Goal: Communication & Community: Answer question/provide support

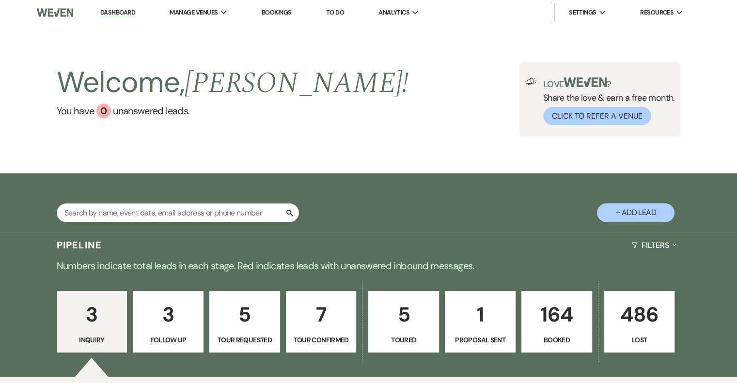
click at [331, 335] on p "Tour Confirmed" at bounding box center [321, 340] width 58 height 11
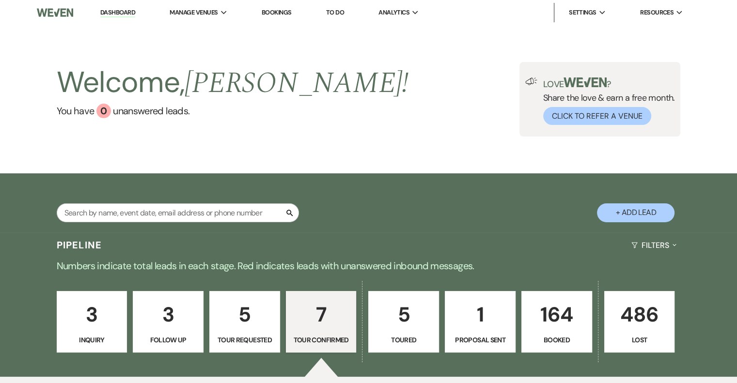
select select "4"
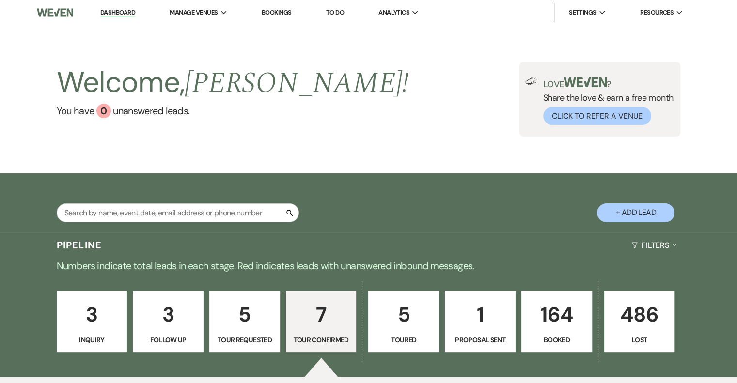
select select "4"
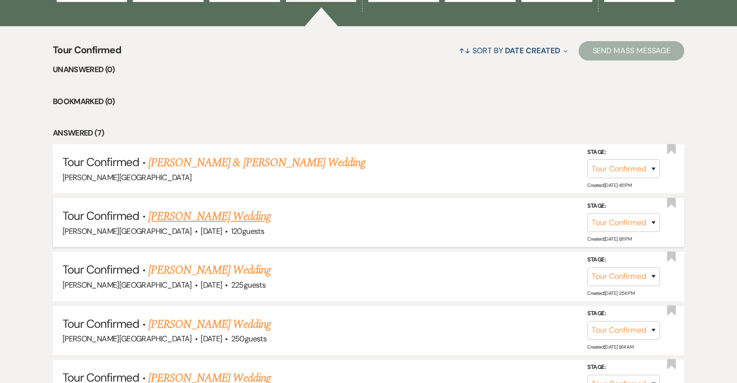
scroll to position [387, 0]
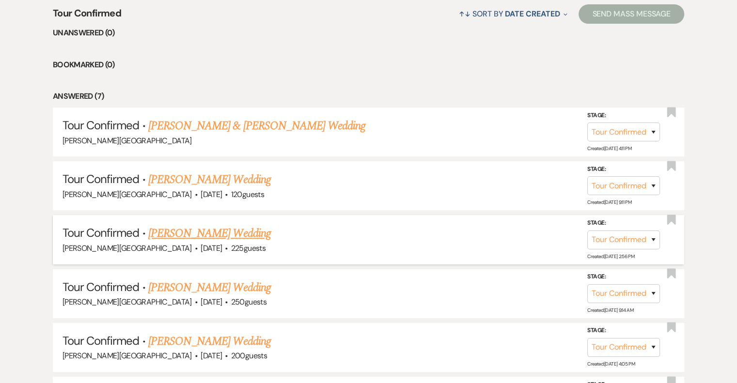
click at [246, 232] on link "[PERSON_NAME] Wedding" at bounding box center [209, 233] width 123 height 17
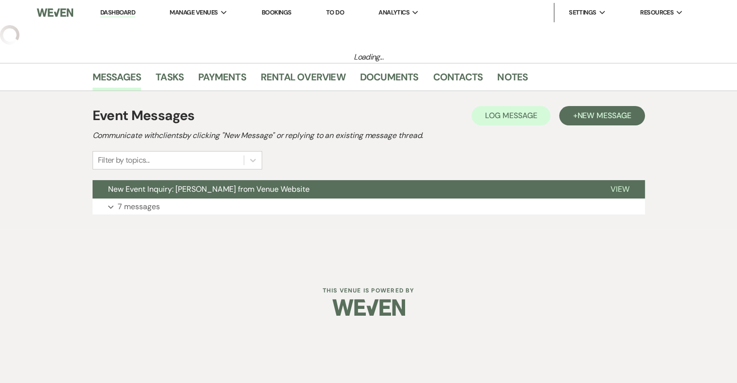
select select "4"
select select "5"
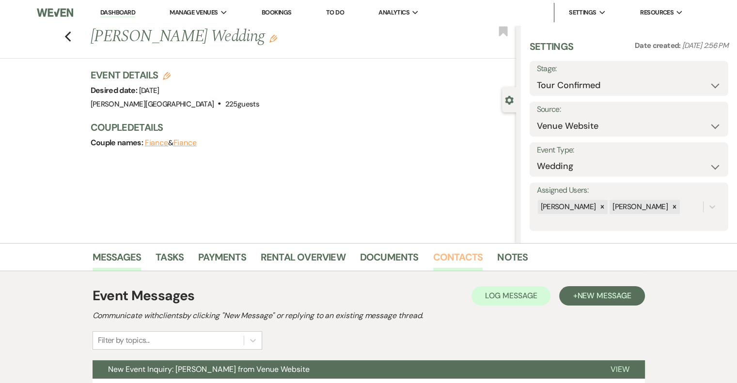
click at [463, 256] on link "Contacts" at bounding box center [458, 259] width 50 height 21
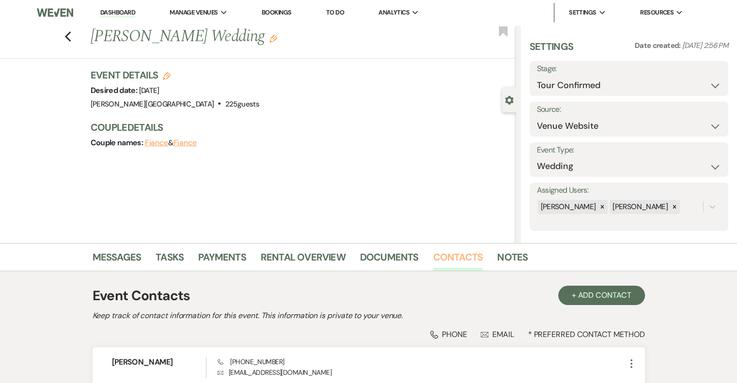
scroll to position [90, 0]
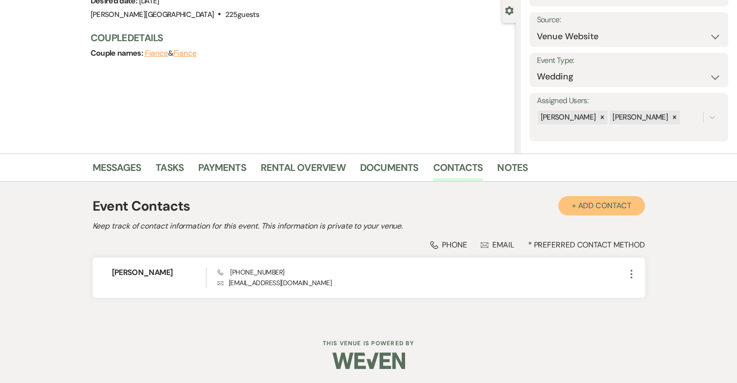
click at [609, 202] on button "+ Add Contact" at bounding box center [601, 205] width 87 height 19
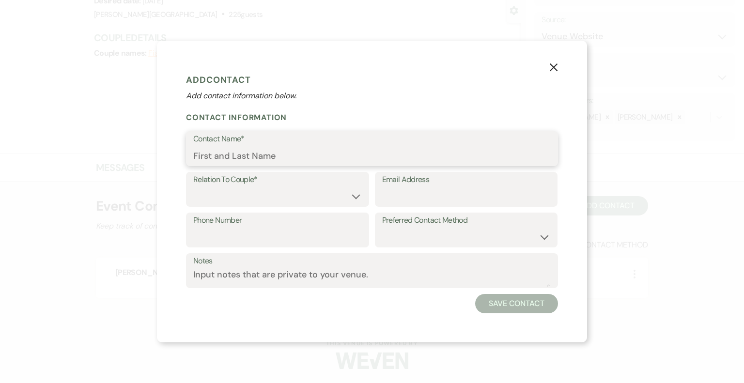
click at [275, 155] on input "Contact Name*" at bounding box center [371, 155] width 357 height 19
type input "[PERSON_NAME]"
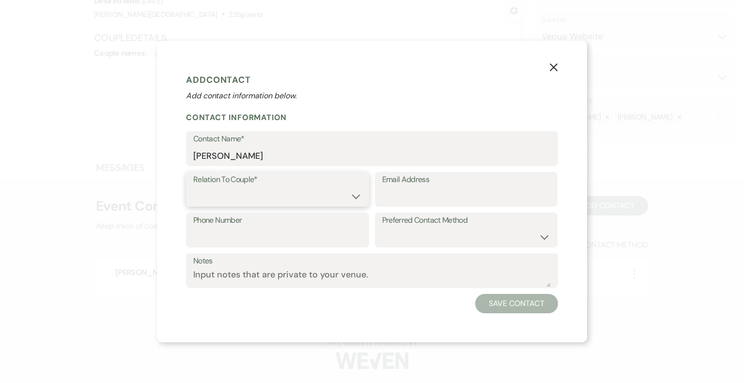
click at [274, 200] on select "Couple Planner Parent of Couple Family Member Friend Other" at bounding box center [277, 196] width 169 height 19
select select "1"
click at [193, 187] on select "Couple Planner Parent of Couple Family Member Friend Other" at bounding box center [277, 196] width 169 height 19
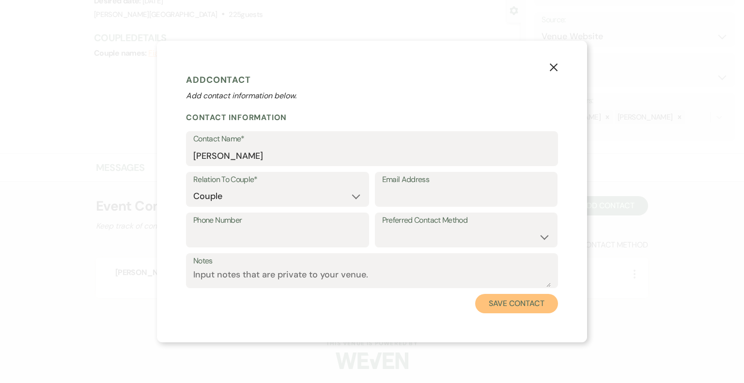
click at [527, 307] on button "Save Contact" at bounding box center [516, 303] width 83 height 19
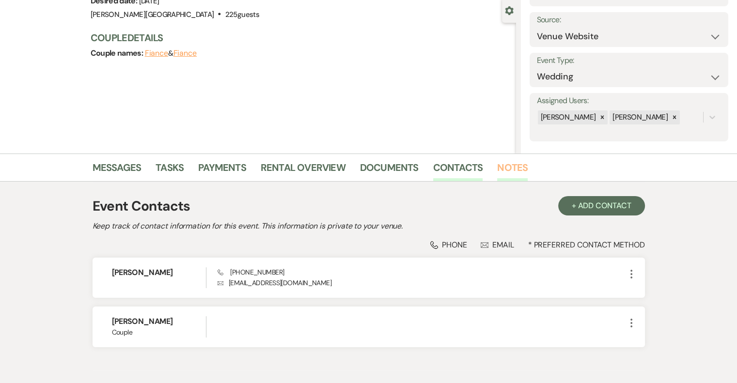
click at [512, 168] on link "Notes" at bounding box center [512, 170] width 31 height 21
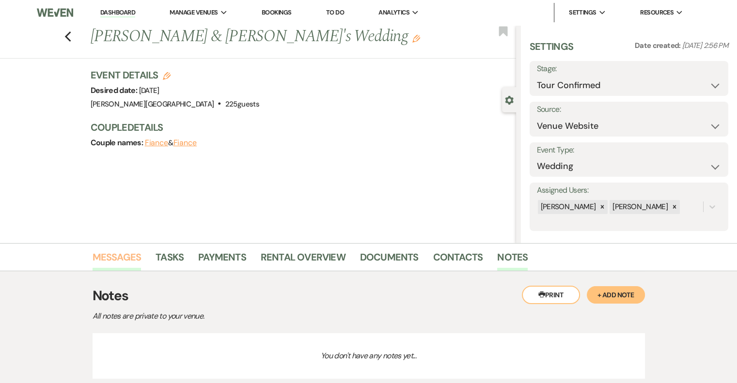
click at [110, 259] on link "Messages" at bounding box center [116, 259] width 49 height 21
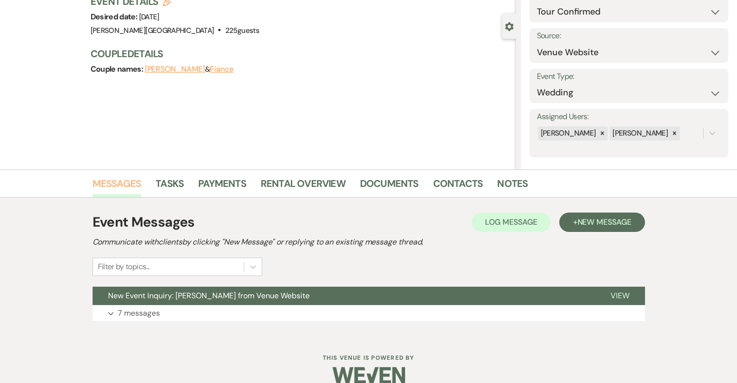
scroll to position [88, 0]
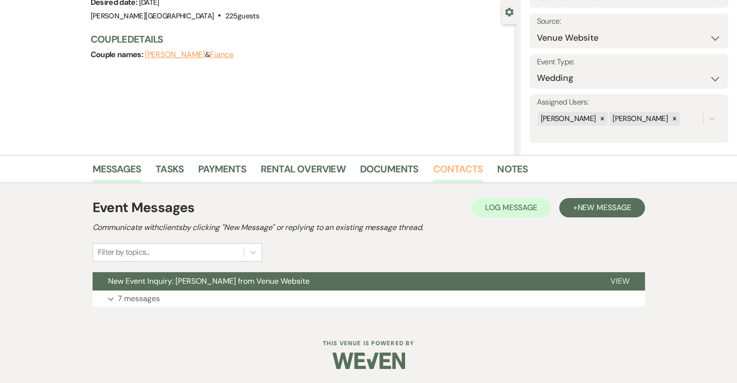
click at [460, 165] on link "Contacts" at bounding box center [458, 171] width 50 height 21
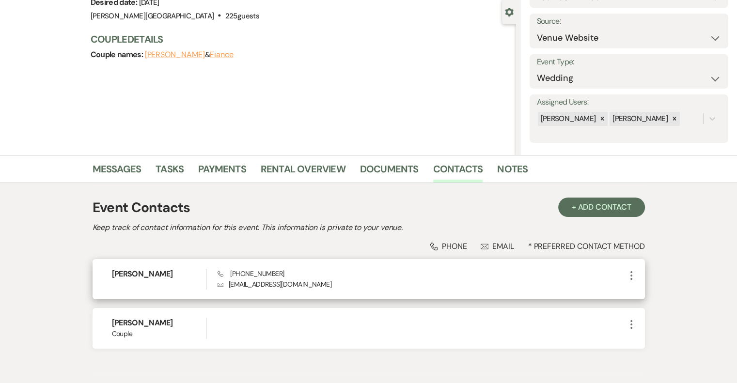
click at [637, 274] on div "[PERSON_NAME] Phone [PHONE_NUMBER] Envelope [EMAIL_ADDRESS][DOMAIN_NAME] More" at bounding box center [368, 279] width 552 height 40
click at [631, 272] on icon "More" at bounding box center [631, 276] width 12 height 12
click at [644, 295] on icon "Pencil" at bounding box center [641, 295] width 8 height 8
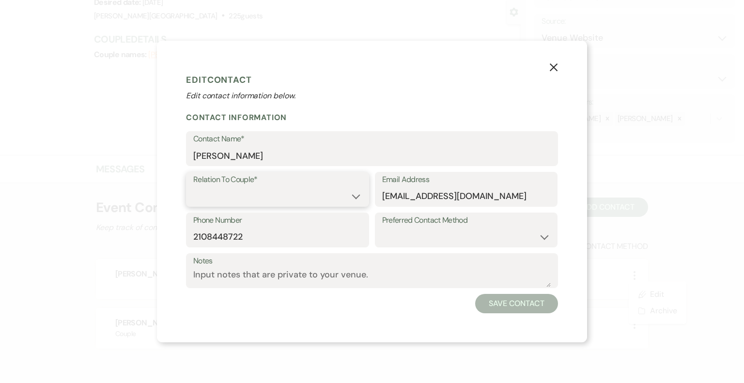
click at [293, 202] on select "Couple Planner Parent of Couple Family Member Friend Other" at bounding box center [277, 196] width 169 height 19
select select "1"
click at [193, 187] on select "Couple Planner Parent of Couple Family Member Friend Other" at bounding box center [277, 196] width 169 height 19
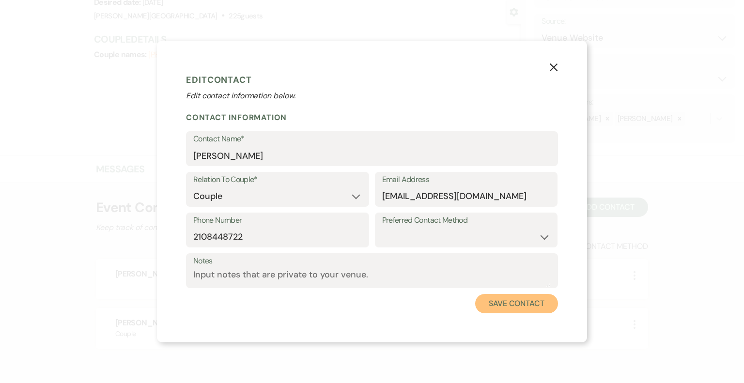
click at [495, 304] on button "Save Contact" at bounding box center [516, 303] width 83 height 19
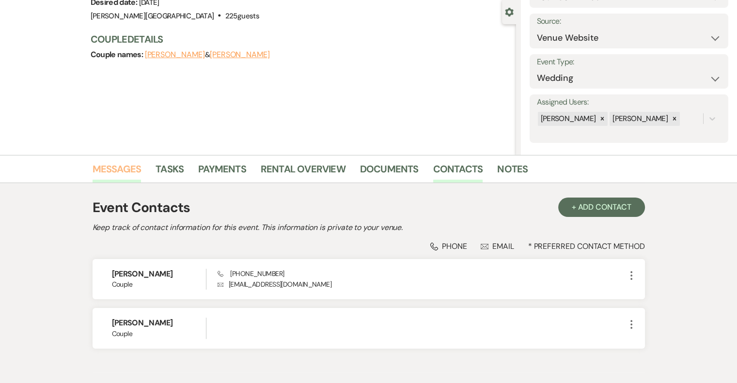
click at [104, 167] on link "Messages" at bounding box center [116, 171] width 49 height 21
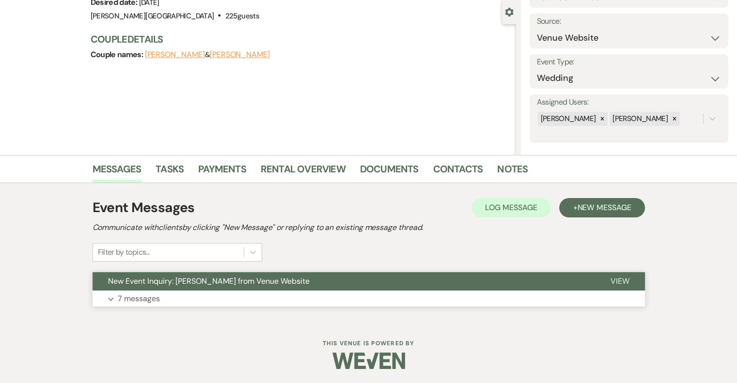
click at [143, 293] on p "7 messages" at bounding box center [139, 298] width 42 height 13
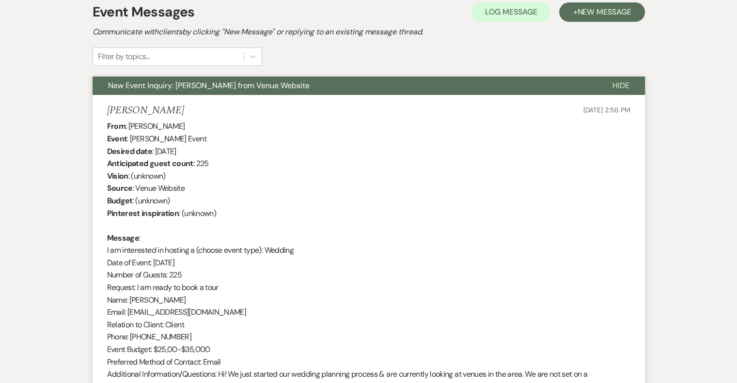
scroll to position [233, 0]
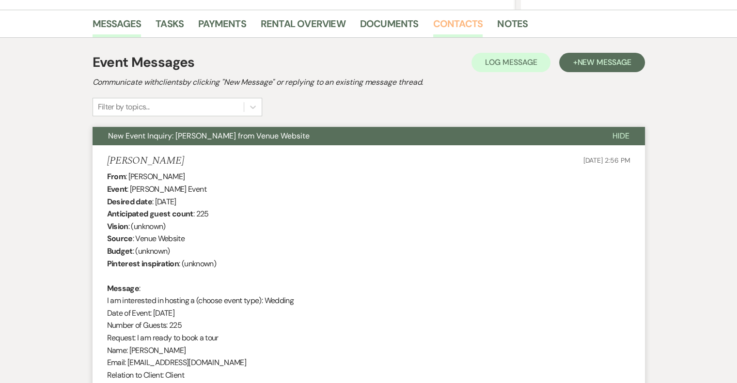
click at [436, 29] on link "Contacts" at bounding box center [458, 26] width 50 height 21
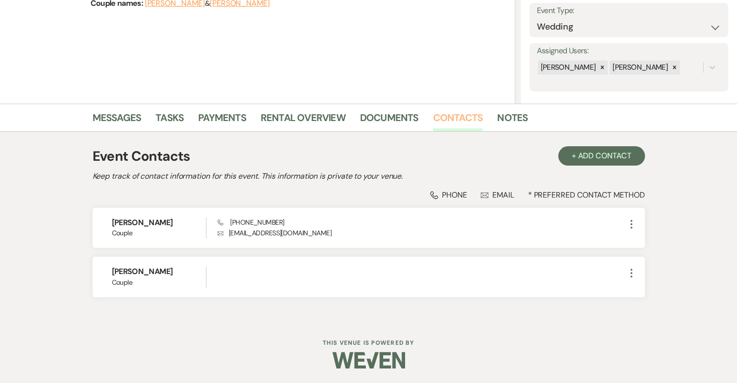
scroll to position [139, 0]
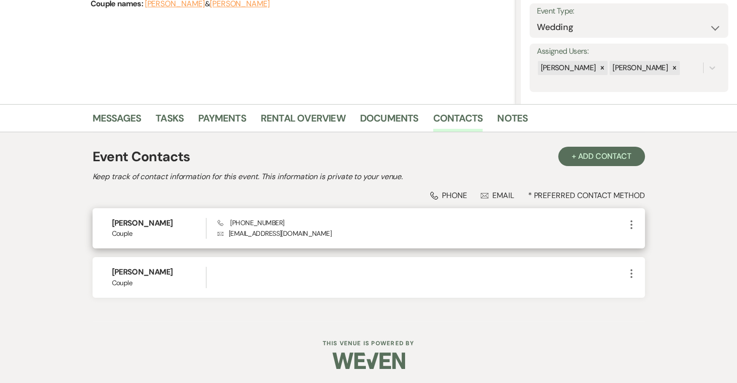
click at [628, 221] on icon "More" at bounding box center [631, 225] width 12 height 12
click at [642, 240] on icon "Pencil" at bounding box center [641, 244] width 8 height 8
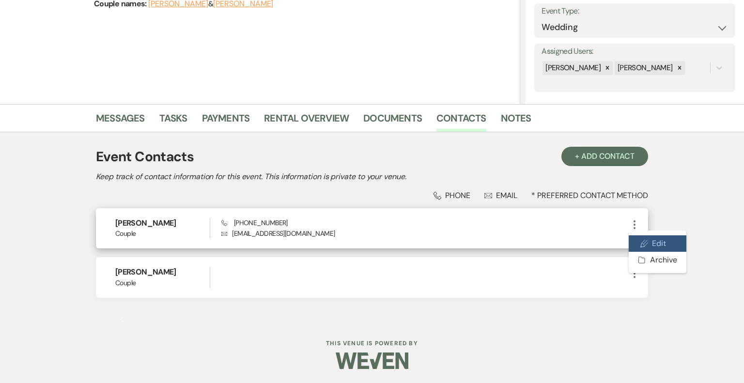
select select "1"
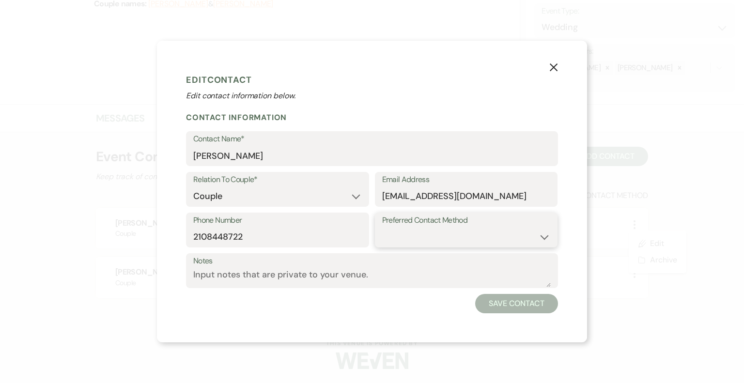
click at [455, 231] on select "Email Phone Text" at bounding box center [466, 237] width 169 height 19
select select "email"
click at [382, 228] on select "Email Phone Text" at bounding box center [466, 237] width 169 height 19
click at [519, 302] on button "Save Contact" at bounding box center [516, 303] width 83 height 19
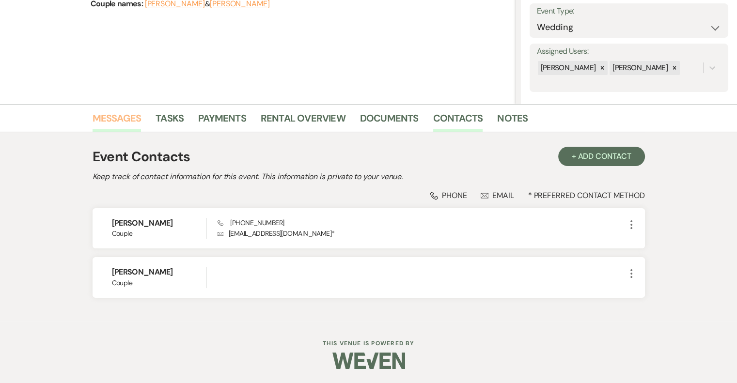
click at [131, 118] on link "Messages" at bounding box center [116, 120] width 49 height 21
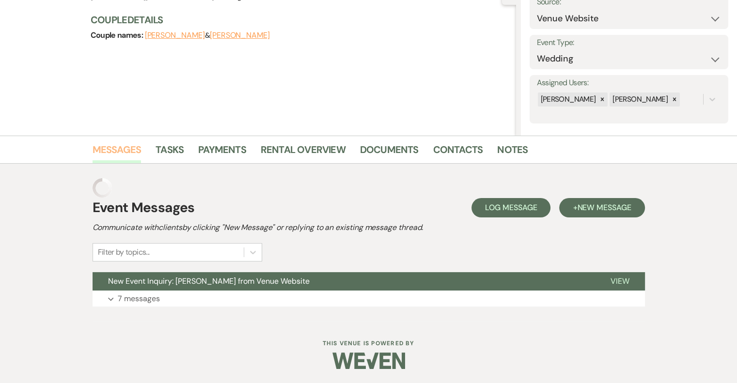
scroll to position [88, 0]
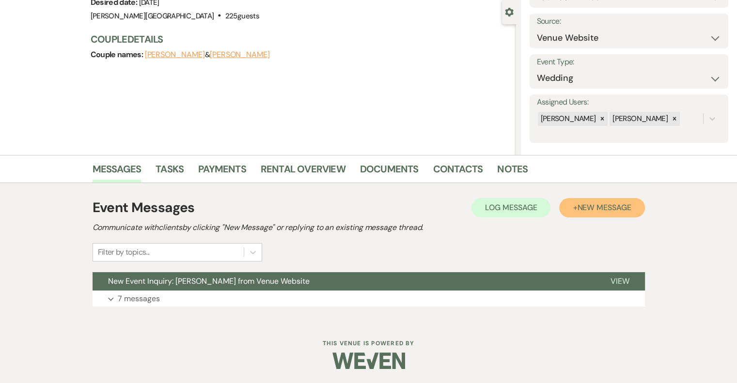
click at [608, 213] on button "+ New Message" at bounding box center [601, 207] width 85 height 19
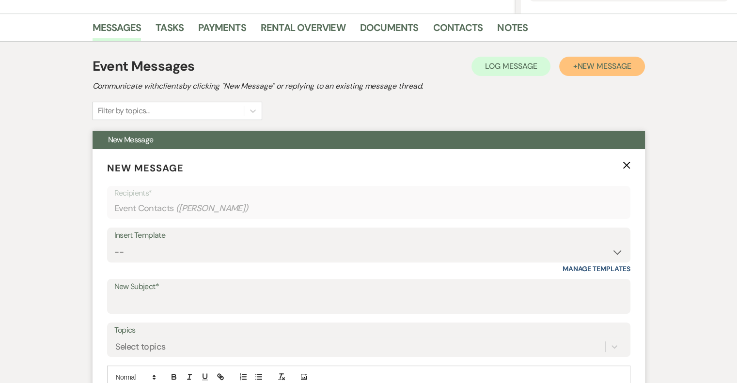
scroll to position [233, 0]
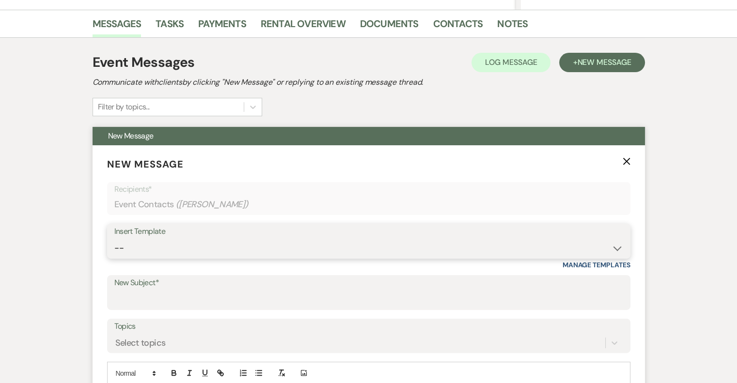
click at [203, 245] on select "-- Weven Planning Portal Introduction (Booked Events) Initial Inquiry Response …" at bounding box center [368, 248] width 508 height 19
click at [219, 249] on select "-- Weven Planning Portal Introduction (Booked Events) Initial Inquiry Response …" at bounding box center [368, 248] width 508 height 19
select select "5821"
click at [114, 239] on select "-- Weven Planning Portal Introduction (Booked Events) Initial Inquiry Response …" at bounding box center [368, 248] width 508 height 19
type input "Thank You for Touring!"
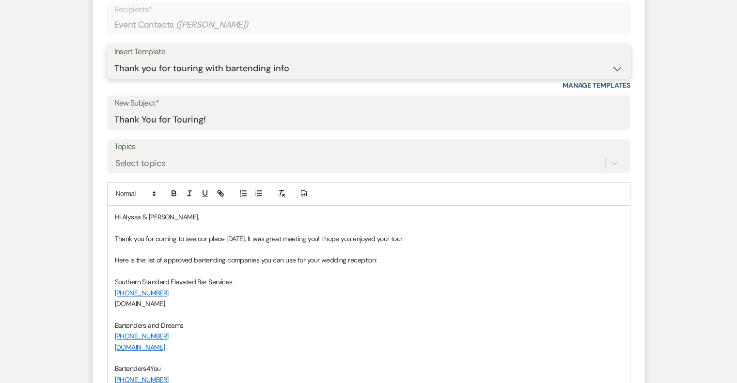
scroll to position [427, 0]
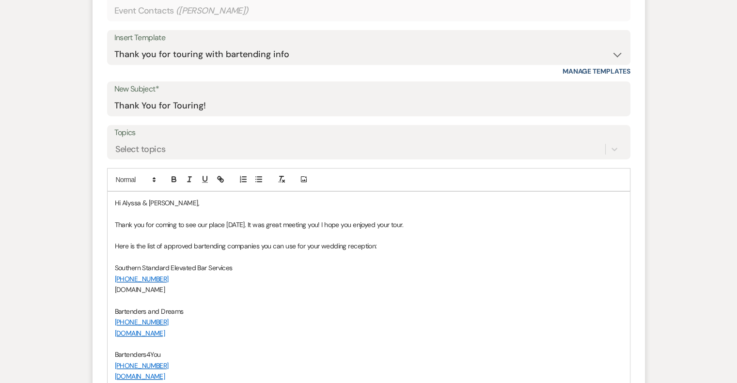
click at [315, 224] on span "Thank you for coming to see our place [DATE]. It was great meeting you! I hope …" at bounding box center [259, 224] width 288 height 9
drag, startPoint x: 162, startPoint y: 203, endPoint x: 142, endPoint y: 199, distance: 20.2
click at [142, 199] on span "Hi Alyssa & [PERSON_NAME]," at bounding box center [157, 203] width 84 height 9
drag, startPoint x: 330, startPoint y: 225, endPoint x: 318, endPoint y: 226, distance: 12.6
click at [318, 226] on span "Thank you for coming to see our place [DATE]. It was great meeting you both! I …" at bounding box center [267, 224] width 304 height 9
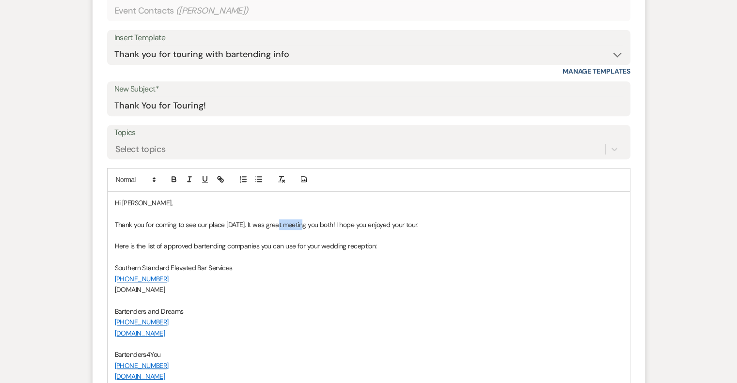
drag, startPoint x: 302, startPoint y: 224, endPoint x: 277, endPoint y: 225, distance: 24.7
click at [277, 225] on span "Thank you for coming to see our place [DATE]. It was great meeting you both! I …" at bounding box center [267, 224] width 304 height 9
click at [309, 224] on span "Thank you for coming to see our place [DATE]. It was great seeing you both! I h…" at bounding box center [264, 224] width 299 height 9
click at [466, 223] on span "Thank you for coming to see our place [DATE]. It was great seeing you, again, a…" at bounding box center [311, 224] width 392 height 9
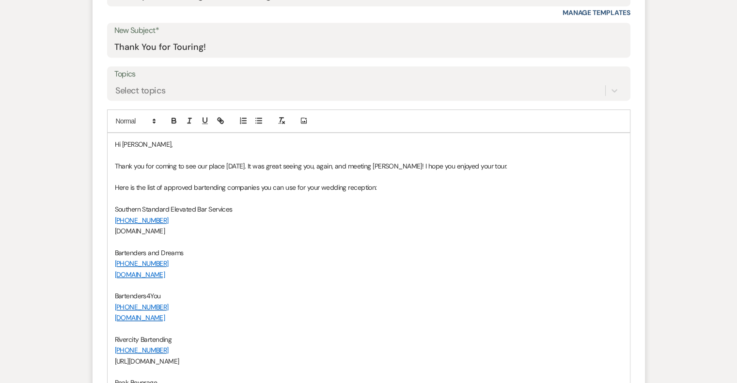
scroll to position [524, 0]
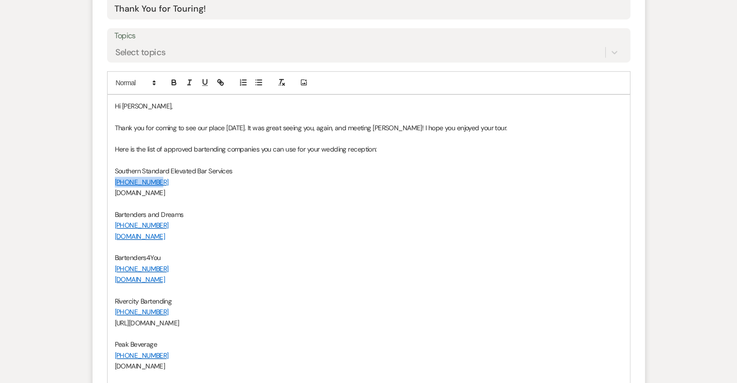
click at [313, 175] on div "Hi [PERSON_NAME], Thank you for coming to see our place [DATE]. It was great se…" at bounding box center [369, 274] width 522 height 359
click at [299, 172] on p "Southern Standard Elevated Bar Services" at bounding box center [368, 171] width 507 height 11
click at [265, 175] on p "Southern Standard Elevated Bar Services" at bounding box center [368, 171] width 507 height 11
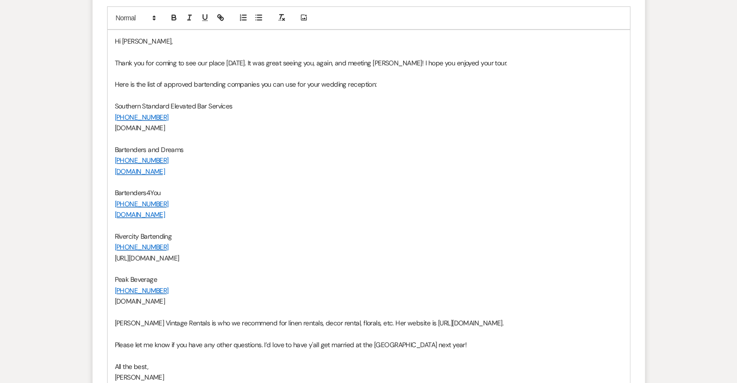
scroll to position [621, 0]
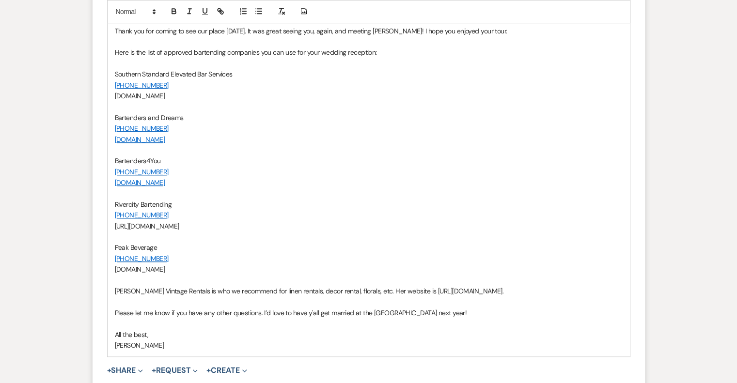
drag, startPoint x: 179, startPoint y: 266, endPoint x: 110, endPoint y: 248, distance: 71.1
click at [110, 248] on div "Hi [PERSON_NAME], Thank you for coming to see our place [DATE]. It was great se…" at bounding box center [369, 177] width 522 height 359
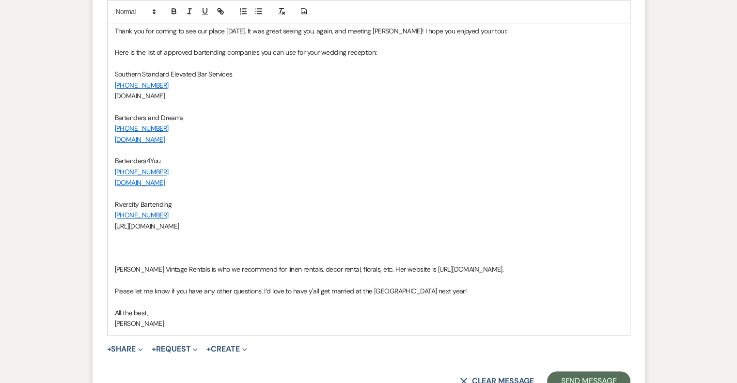
click at [115, 203] on span "Rivercity Bartending" at bounding box center [143, 204] width 57 height 9
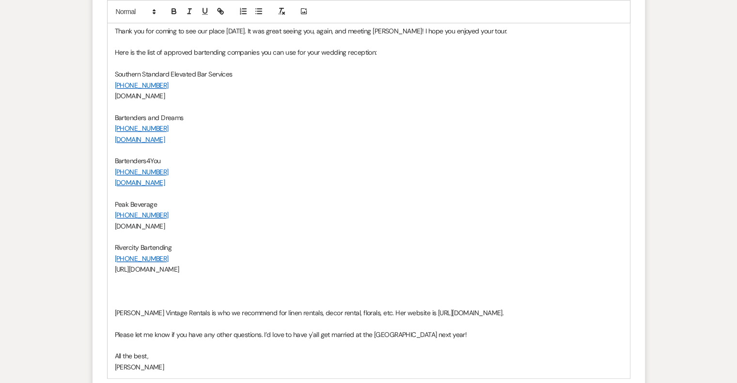
click at [203, 291] on p at bounding box center [368, 291] width 507 height 11
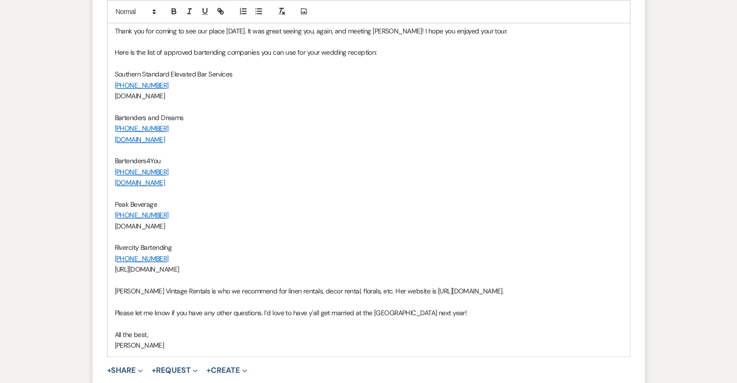
click at [371, 290] on span "[PERSON_NAME] Vintage Rentals is who we recommend for linen rentals, decor rent…" at bounding box center [309, 291] width 389 height 9
click at [432, 308] on p "Please let me know if you have any other questions. I’d love to have y'all get …" at bounding box center [368, 312] width 507 height 11
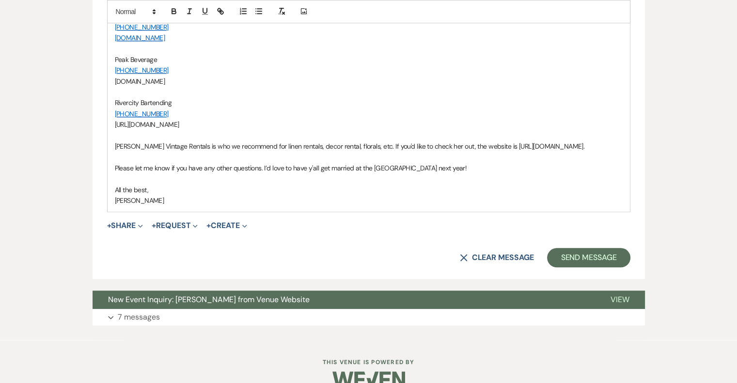
scroll to position [766, 0]
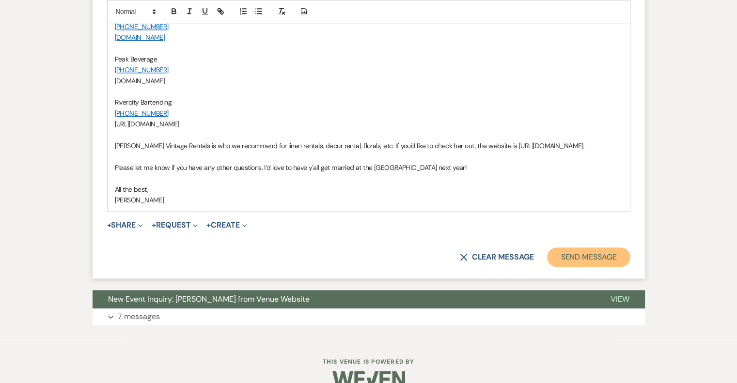
click at [583, 261] on button "Send Message" at bounding box center [588, 256] width 83 height 19
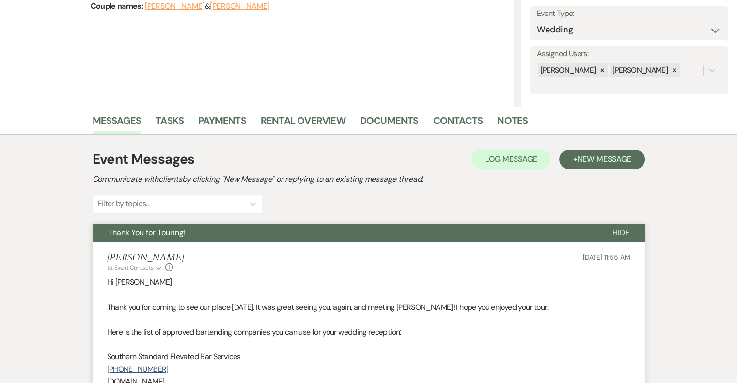
scroll to position [0, 0]
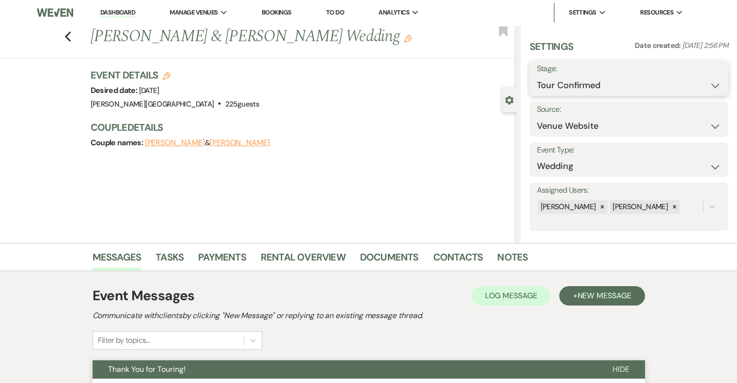
click at [561, 83] on select "Inquiry Follow Up Tour Requested Tour Confirmed Toured Proposal Sent Booked Lost" at bounding box center [629, 85] width 184 height 19
select select "5"
click at [537, 76] on select "Inquiry Follow Up Tour Requested Tour Confirmed Toured Proposal Sent Booked Lost" at bounding box center [629, 85] width 184 height 19
click at [697, 80] on button "Save" at bounding box center [707, 78] width 41 height 19
click at [130, 14] on link "Dashboard" at bounding box center [117, 12] width 35 height 9
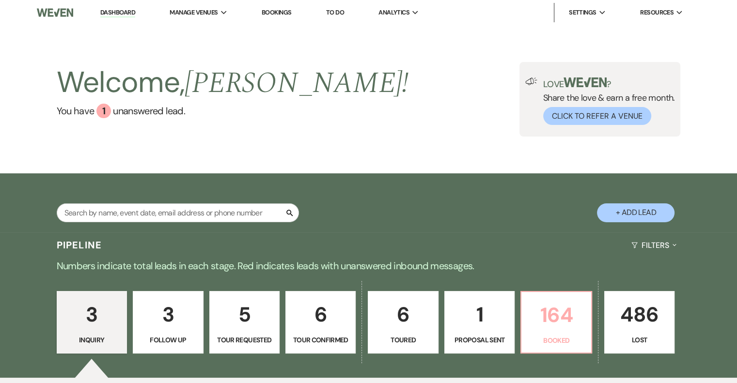
click at [556, 329] on p "164" at bounding box center [556, 315] width 58 height 32
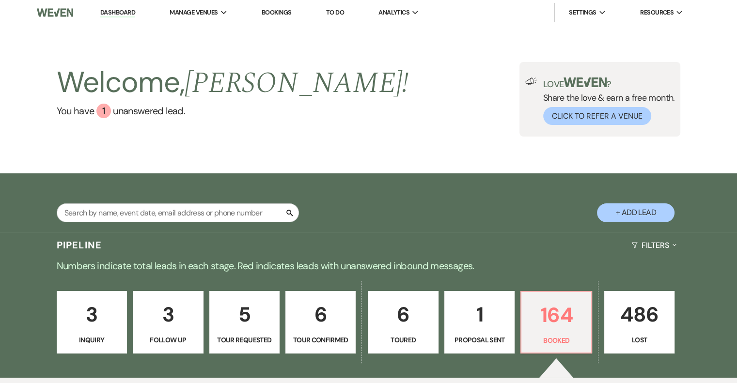
scroll to position [339, 0]
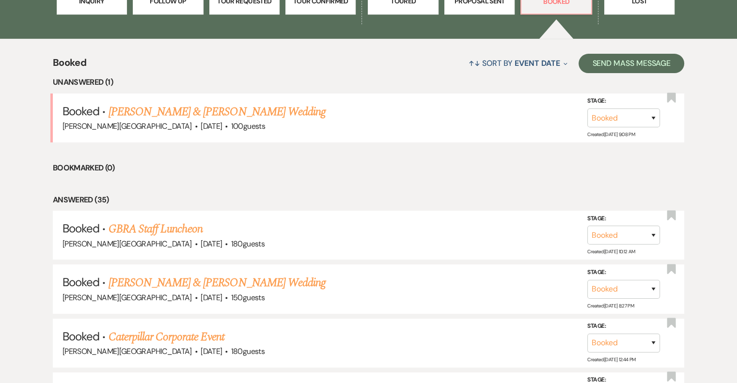
click at [226, 107] on link "[PERSON_NAME] & [PERSON_NAME] Wedding" at bounding box center [216, 111] width 217 height 17
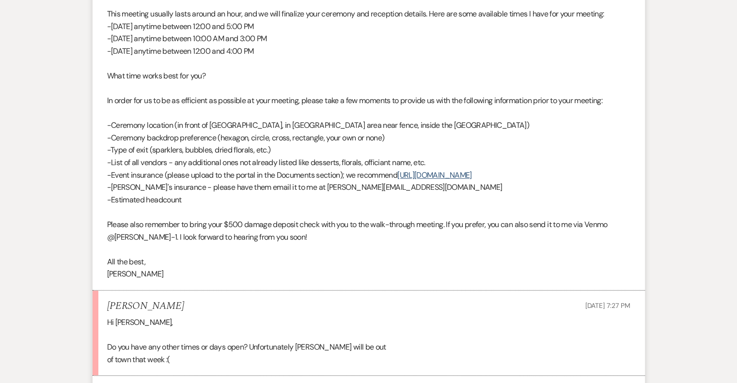
scroll to position [484, 0]
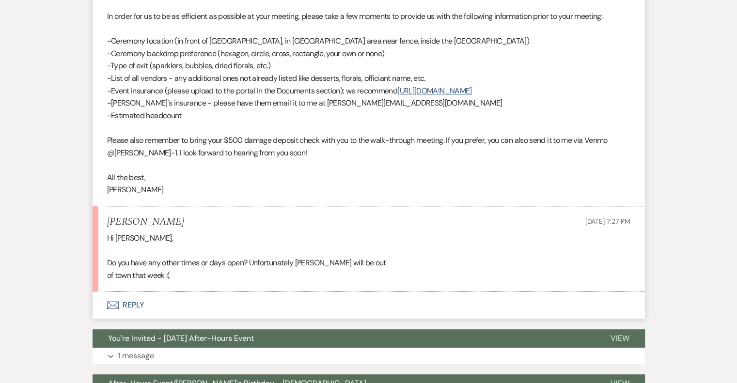
click at [129, 305] on button "Envelope Reply" at bounding box center [368, 305] width 552 height 27
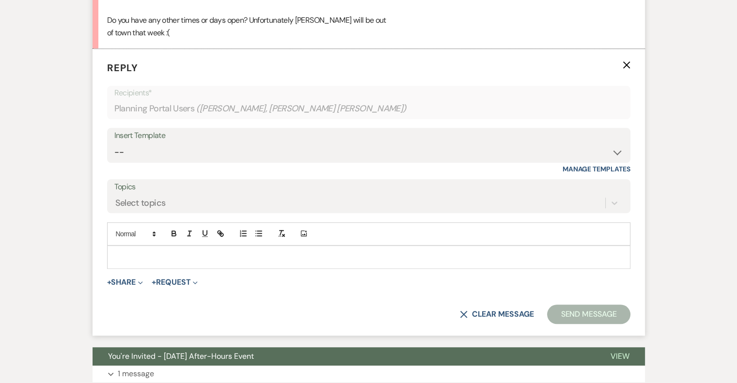
scroll to position [727, 0]
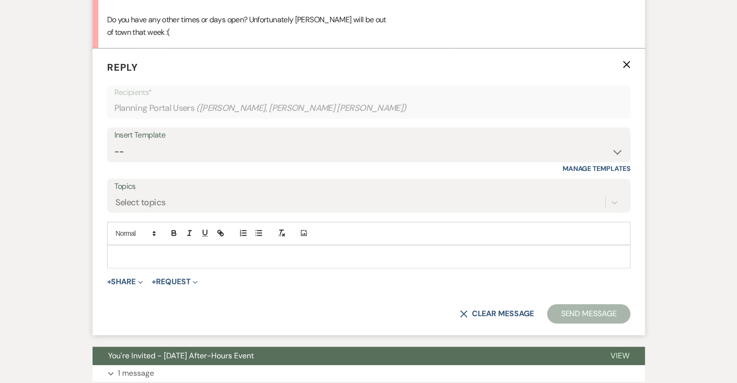
click at [178, 249] on div at bounding box center [369, 257] width 522 height 22
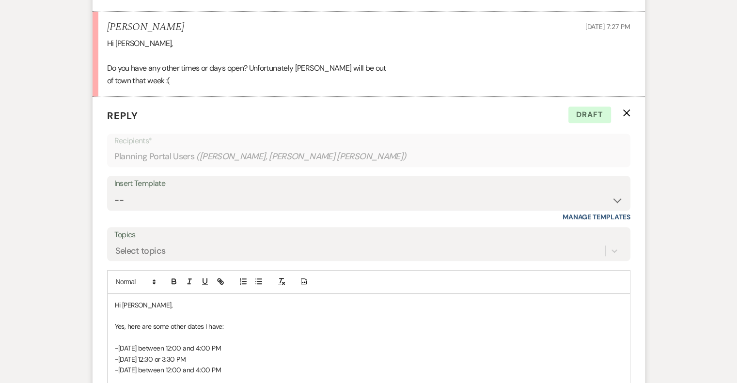
scroll to position [680, 0]
click at [226, 368] on p "-[DATE] between 12:00 and 4:00 PM" at bounding box center [368, 368] width 507 height 11
click at [279, 374] on p "-[DATE] between 12:00 and 5:00 PM" at bounding box center [368, 379] width 507 height 11
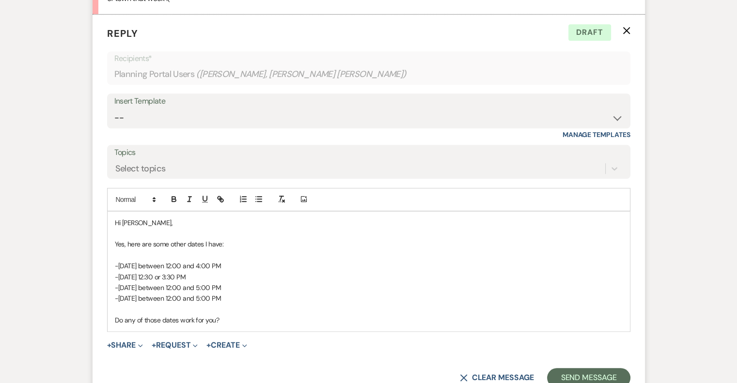
scroll to position [847, 0]
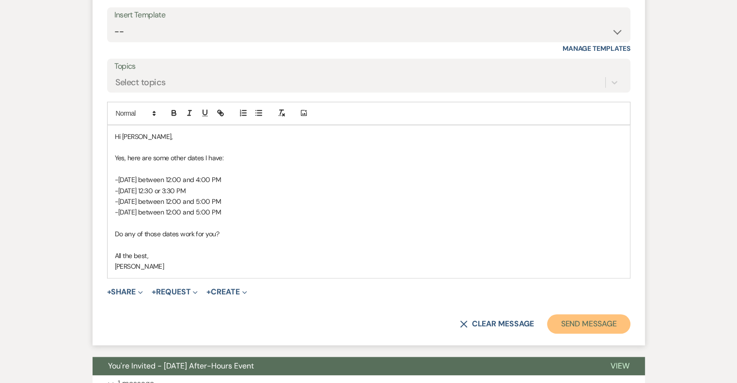
click at [588, 315] on button "Send Message" at bounding box center [588, 323] width 83 height 19
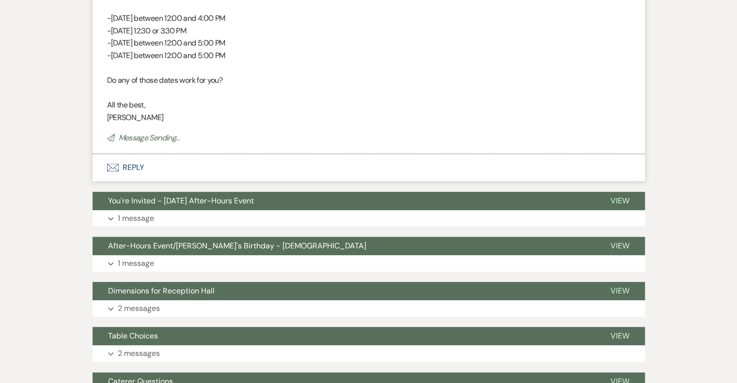
scroll to position [1073, 0]
